Goal: Complete application form: Complete application form

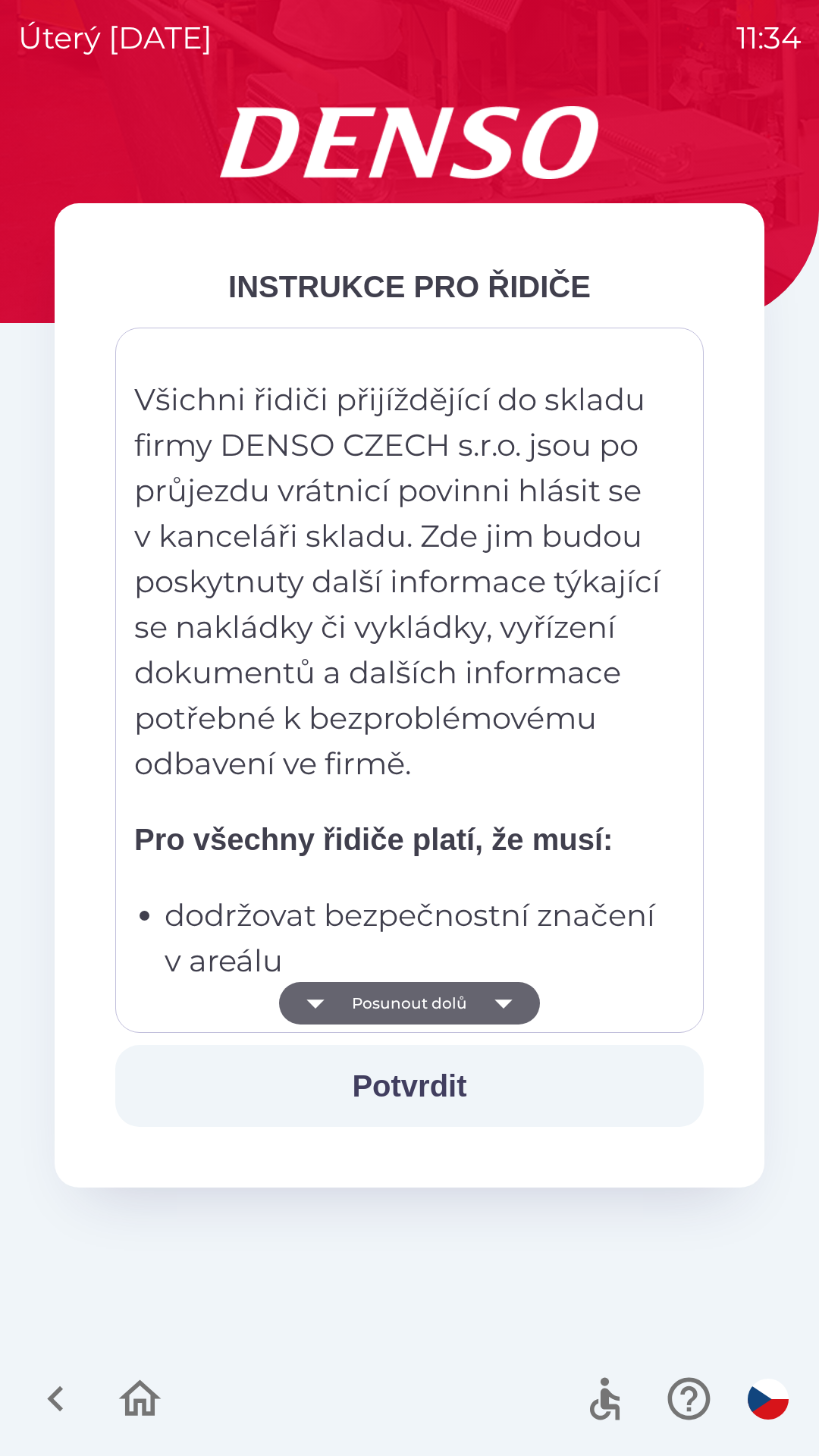
click at [411, 1093] on button "Potvrdit" at bounding box center [410, 1085] width 588 height 82
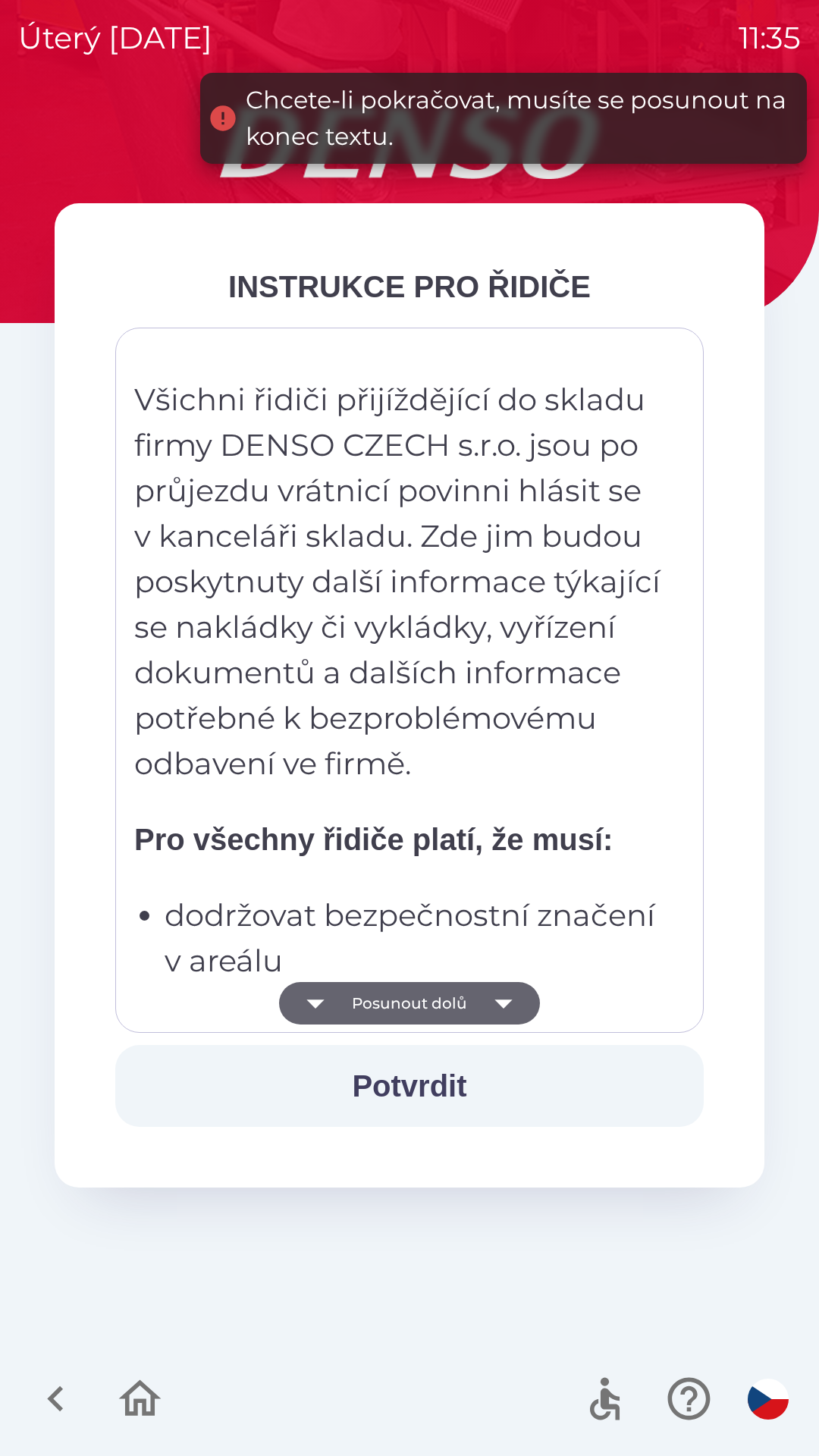
click at [506, 998] on icon "button" at bounding box center [503, 1002] width 43 height 43
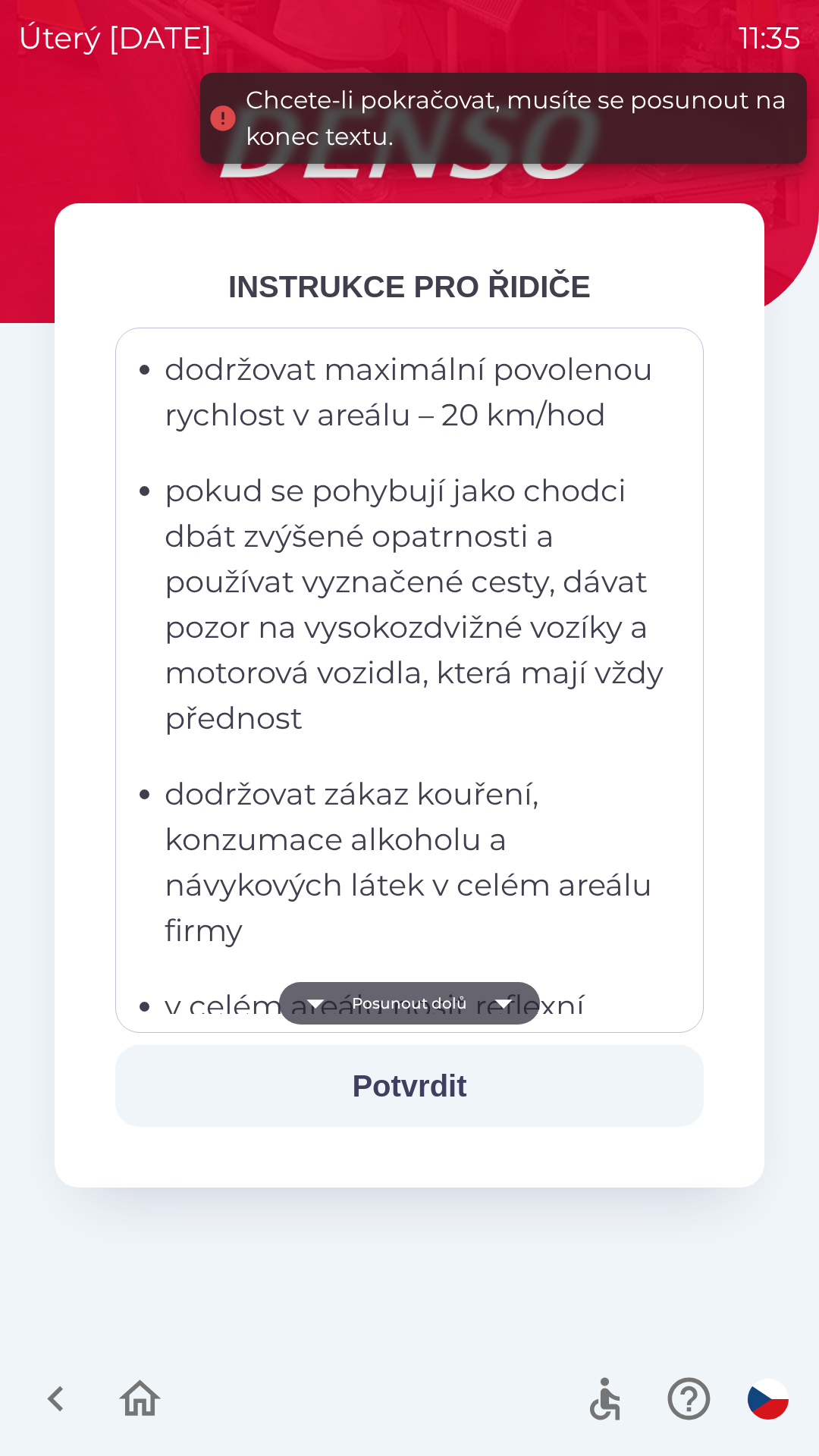
click at [433, 1084] on button "Potvrdit" at bounding box center [410, 1085] width 588 height 82
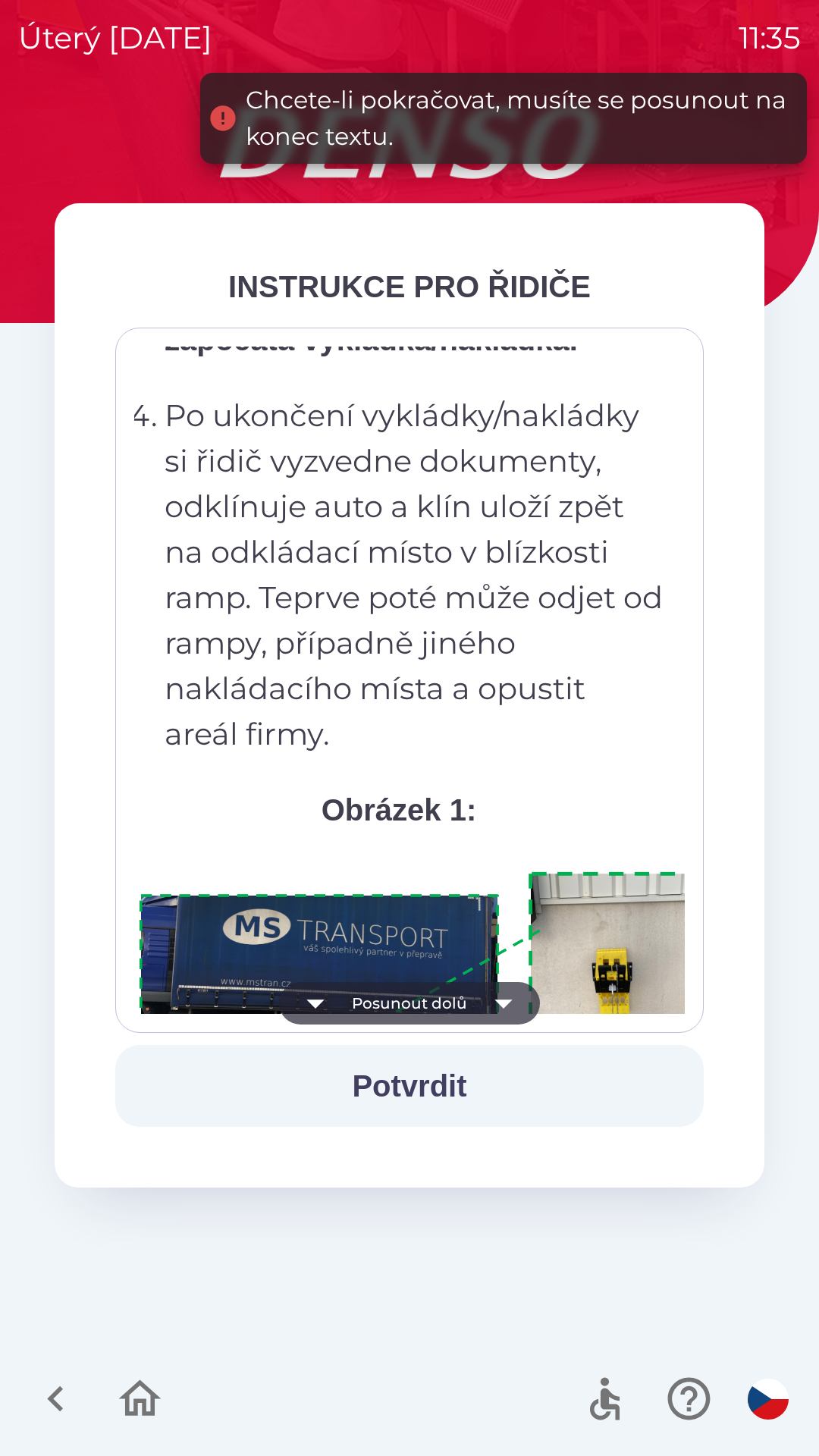
scroll to position [8519, 0]
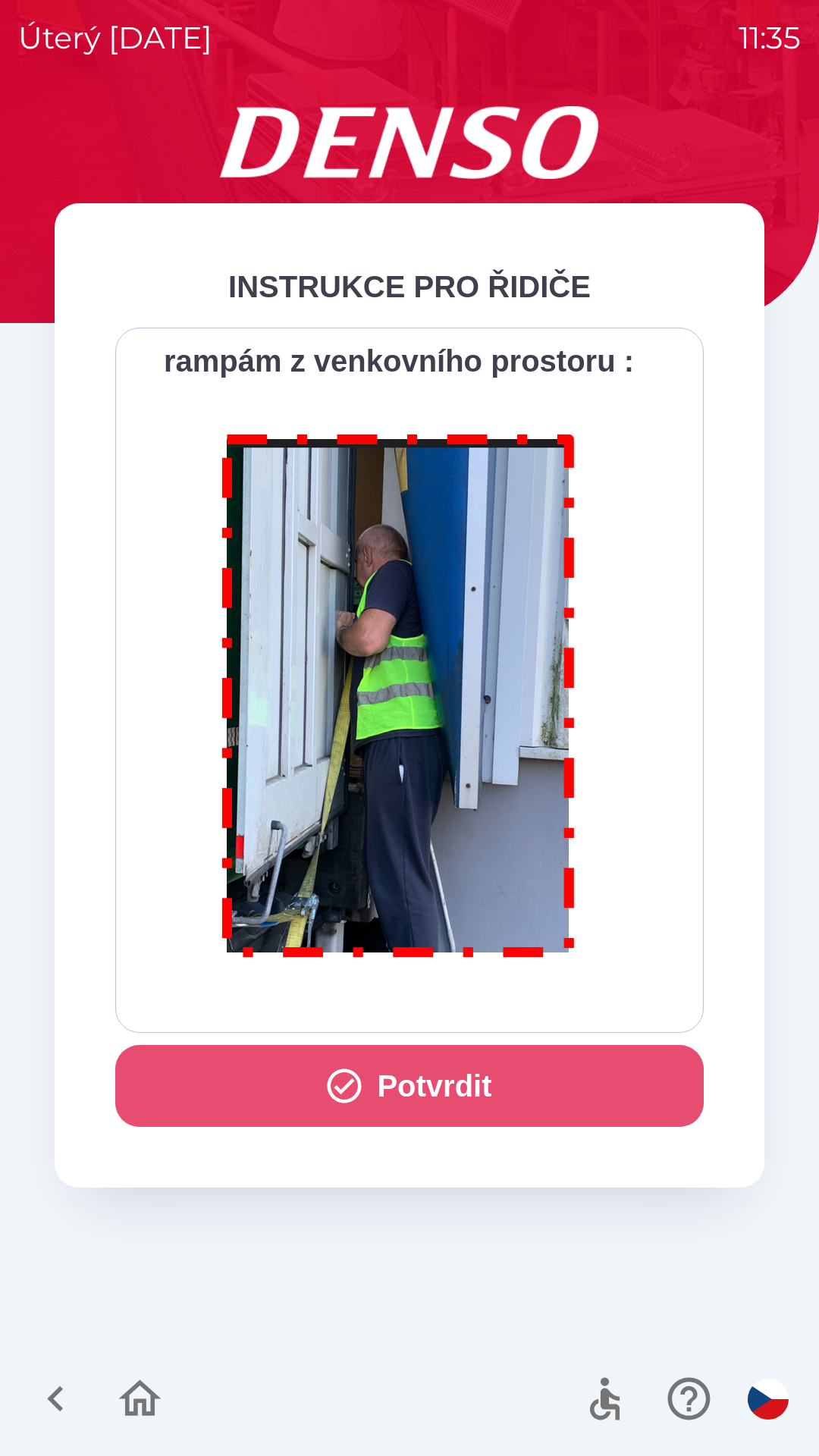
click at [463, 1092] on button "Potvrdit" at bounding box center [410, 1085] width 588 height 82
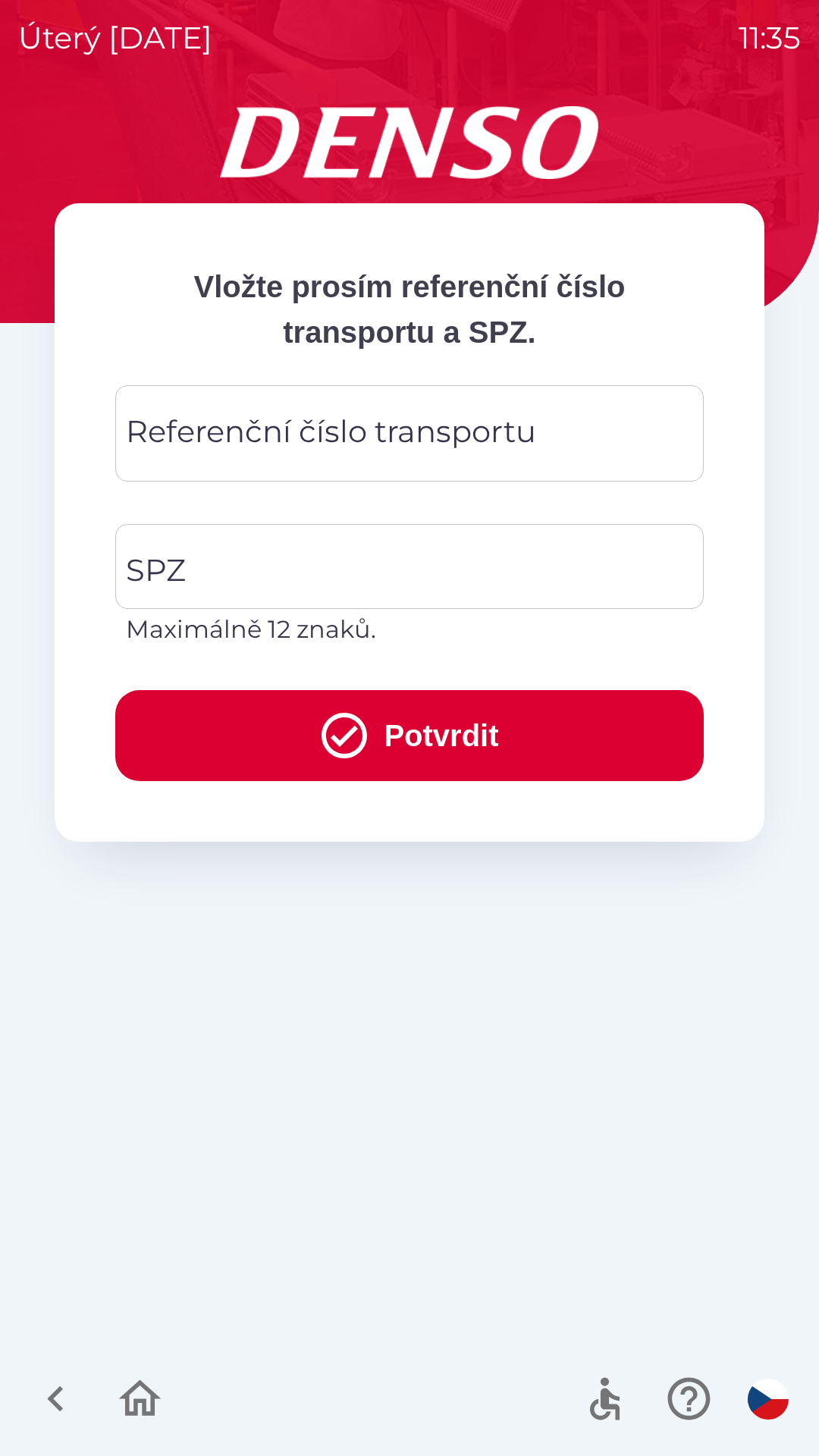
click at [353, 442] on div "Referenční číslo transportu Referenční číslo transportu" at bounding box center [410, 433] width 588 height 96
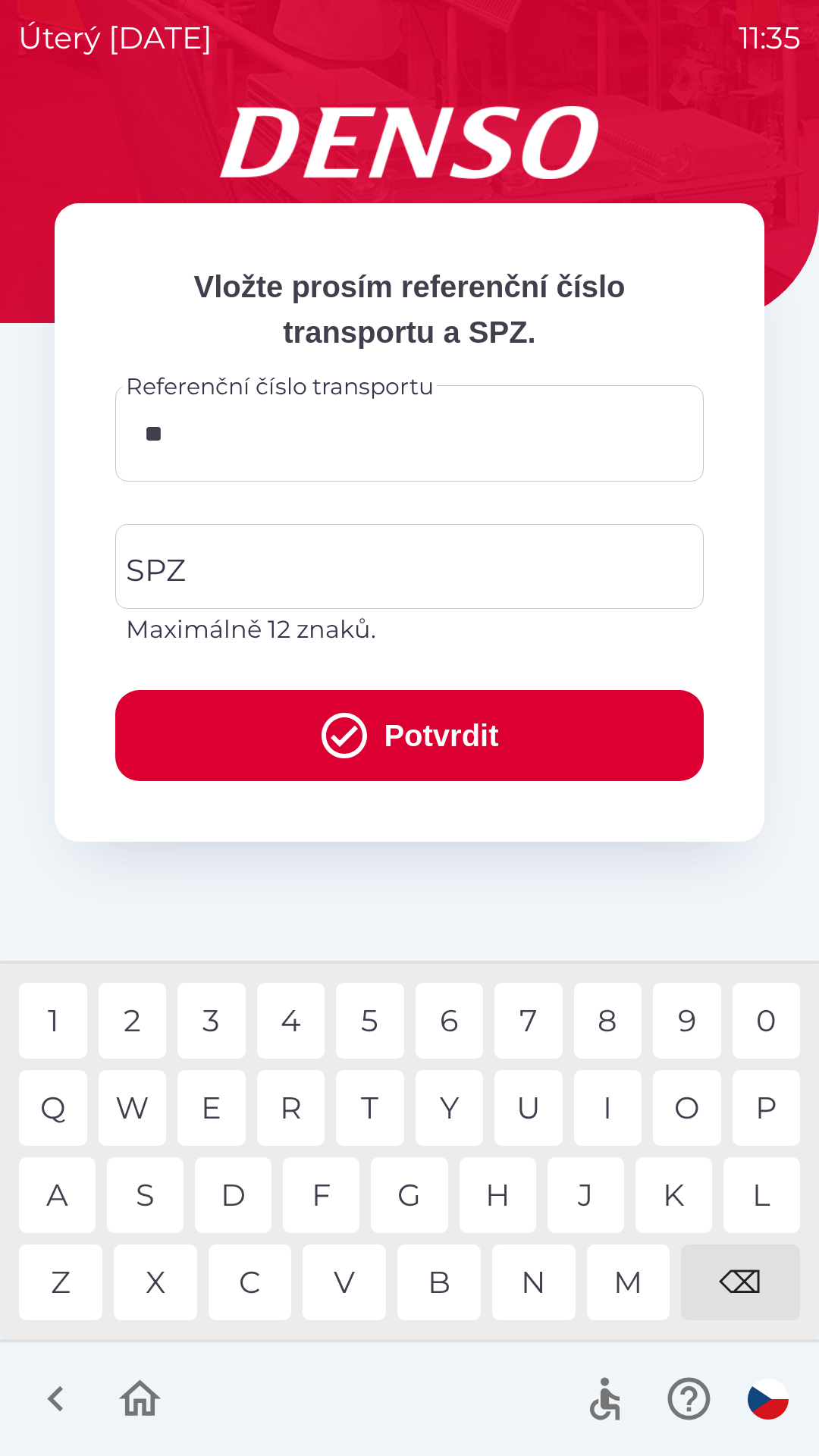
click at [301, 1020] on div "4" at bounding box center [291, 1020] width 68 height 76
click at [454, 1030] on div "6" at bounding box center [449, 1020] width 68 height 76
click at [220, 1017] on div "3" at bounding box center [212, 1020] width 68 height 76
type input "******"
click at [599, 1016] on div "8" at bounding box center [608, 1020] width 68 height 76
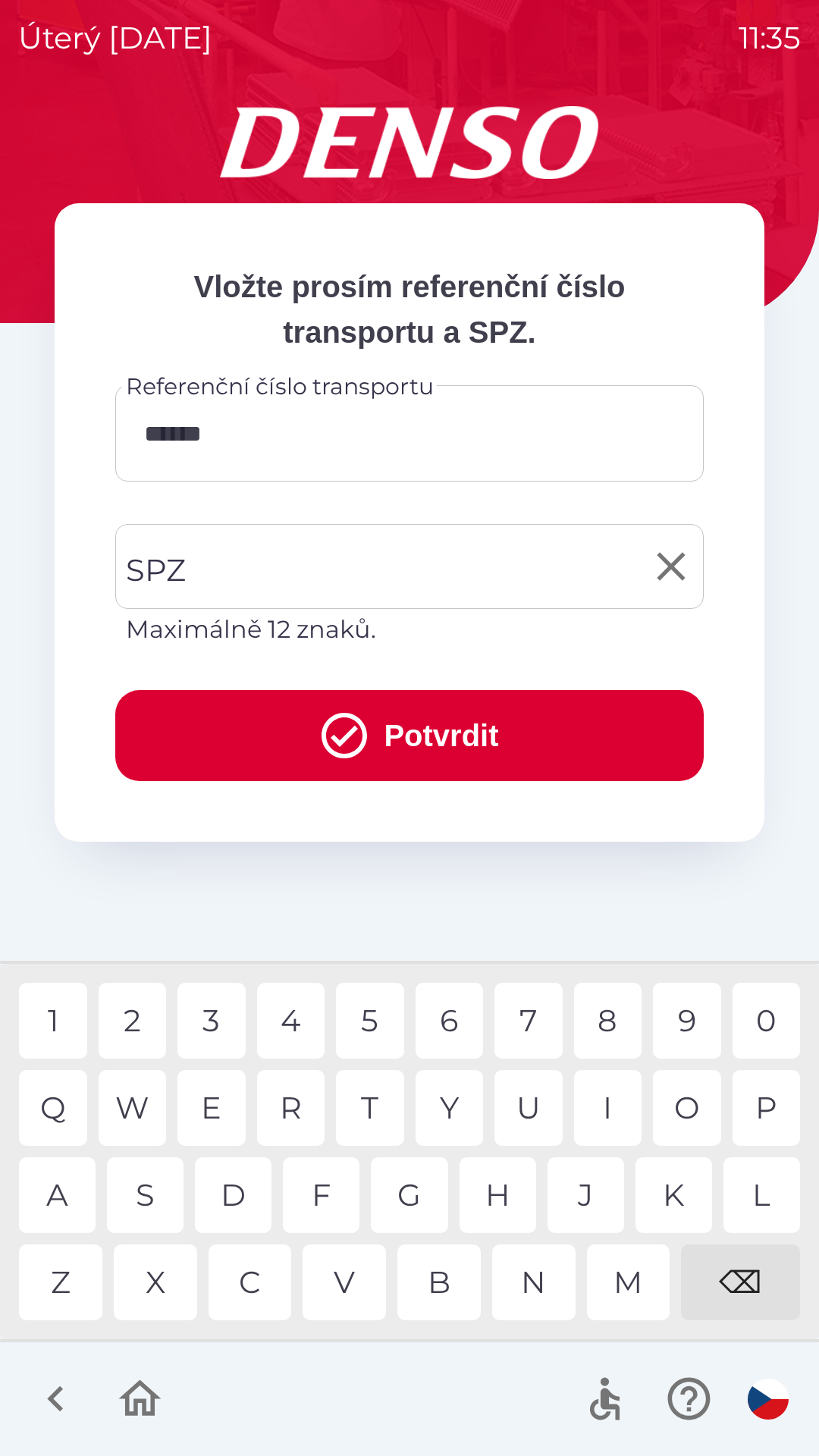
click at [294, 579] on input "SPZ" at bounding box center [398, 565] width 552 height 71
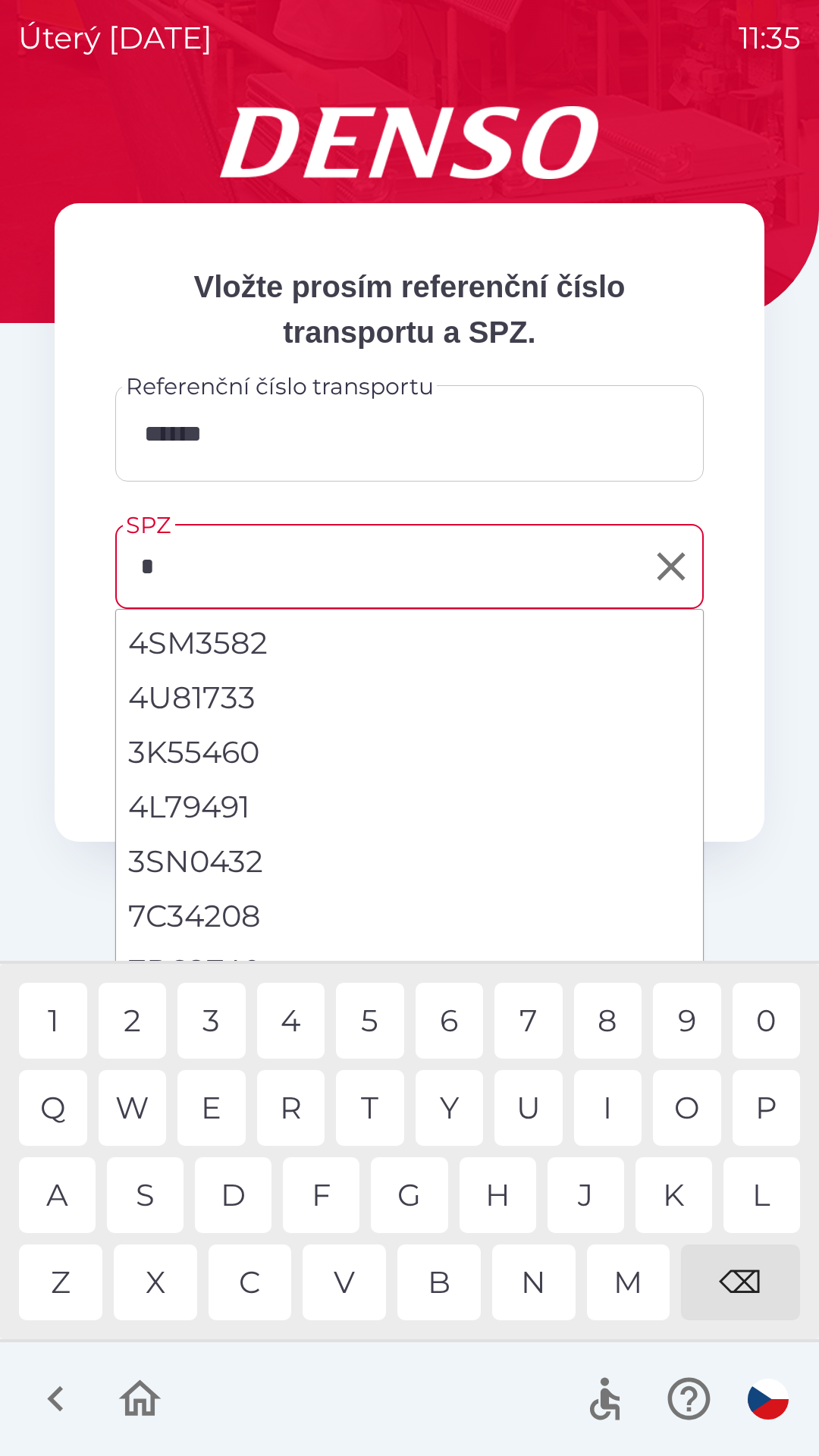
click at [301, 1013] on div "4" at bounding box center [291, 1020] width 68 height 76
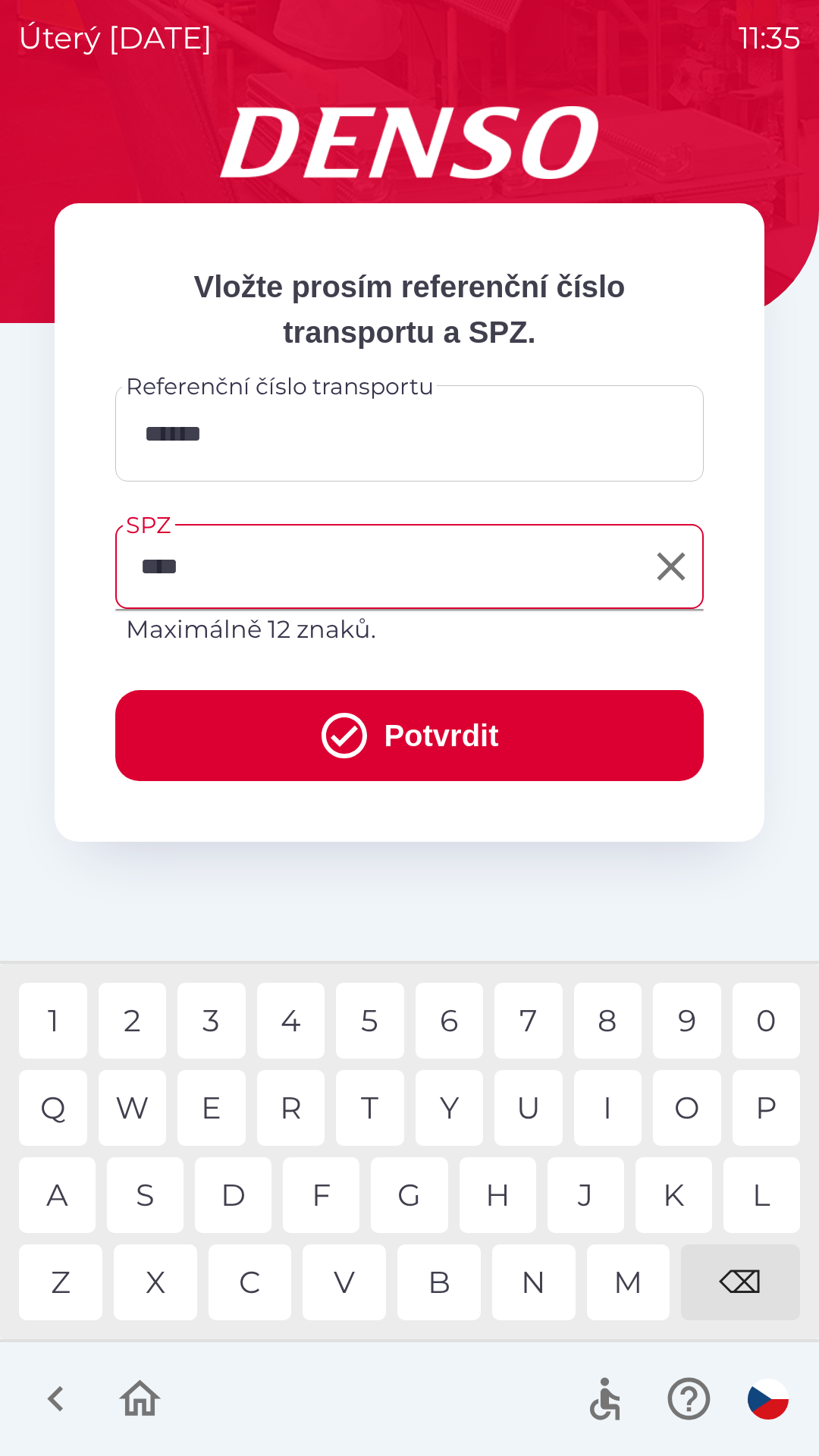
click at [771, 1022] on div "0" at bounding box center [767, 1020] width 68 height 76
type input "*******"
click at [145, 1012] on div "2" at bounding box center [132, 1020] width 68 height 76
click at [422, 727] on button "Potvrdit" at bounding box center [410, 736] width 588 height 91
